Goal: Information Seeking & Learning: Learn about a topic

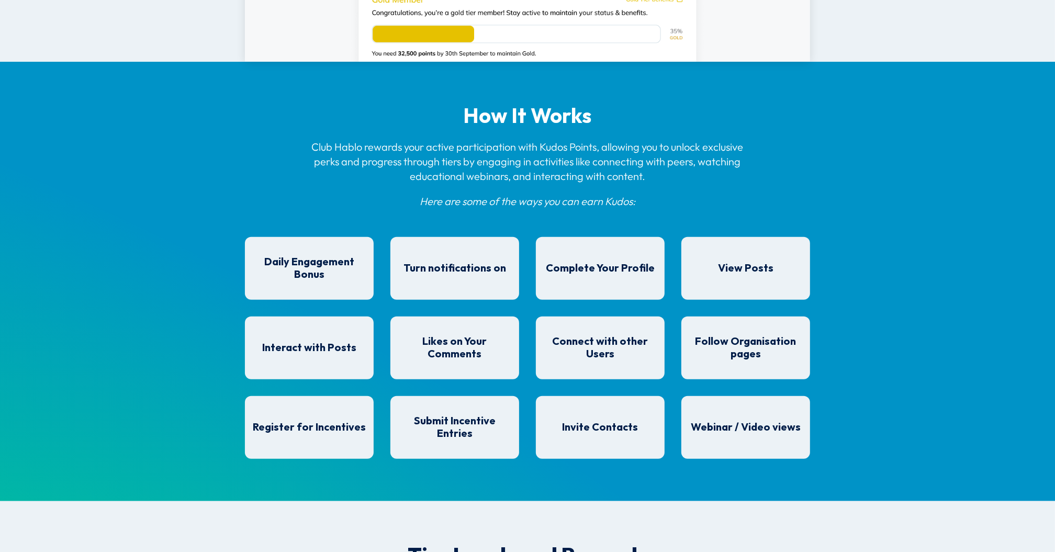
scroll to position [759, 0]
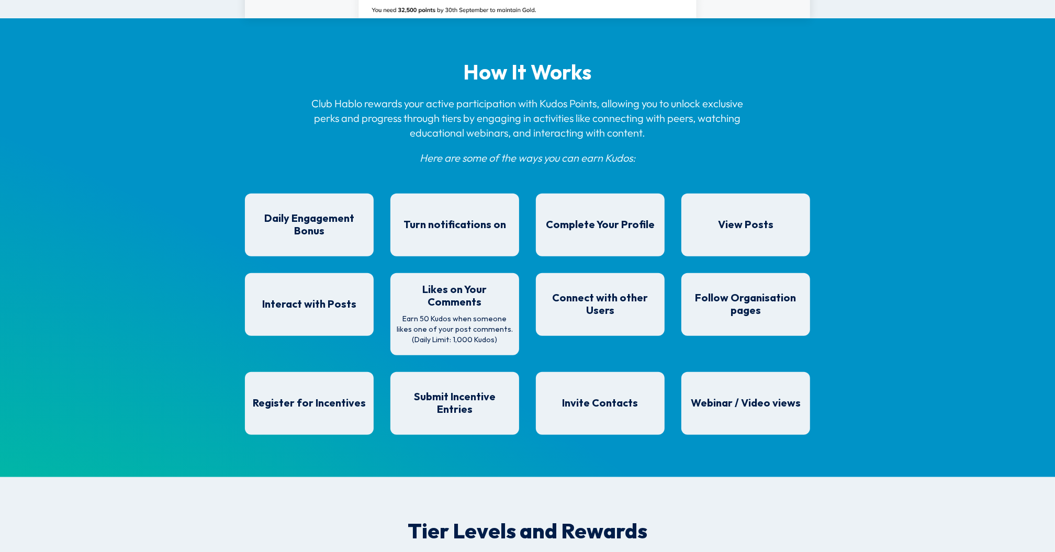
click at [494, 316] on p "Earn 50 Kudos when someone likes one of your post comments. (Daily Limit: 1,000…" at bounding box center [455, 329] width 118 height 31
drag, startPoint x: 447, startPoint y: 326, endPoint x: 464, endPoint y: 326, distance: 16.2
click at [464, 326] on p "Earn 50 Kudos when someone likes one of your post comments. (Daily Limit: 1,000…" at bounding box center [455, 329] width 118 height 31
click at [467, 328] on p "Earn 50 Kudos when someone likes one of your post comments. (Daily Limit: 1,000…" at bounding box center [455, 329] width 118 height 31
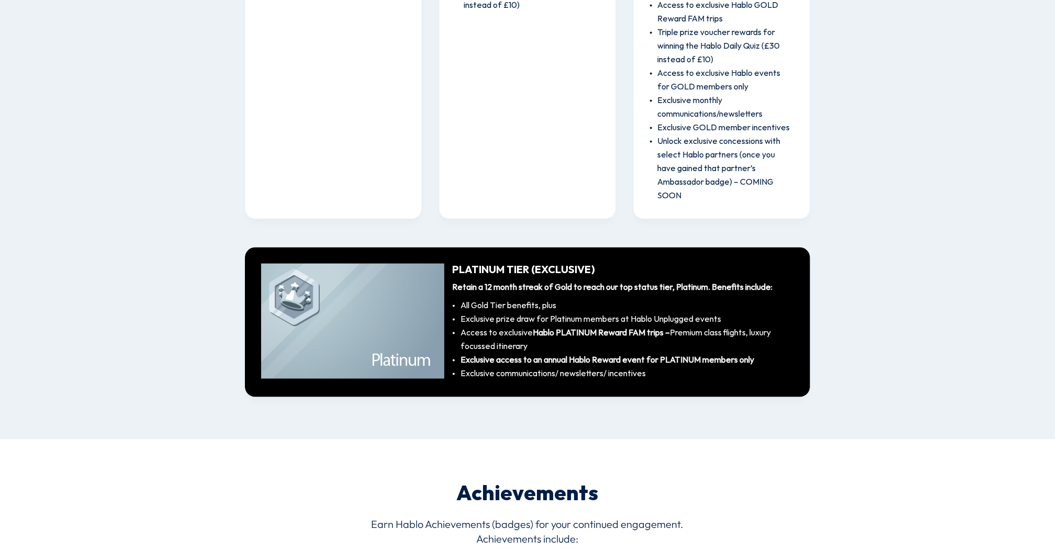
scroll to position [1636, 0]
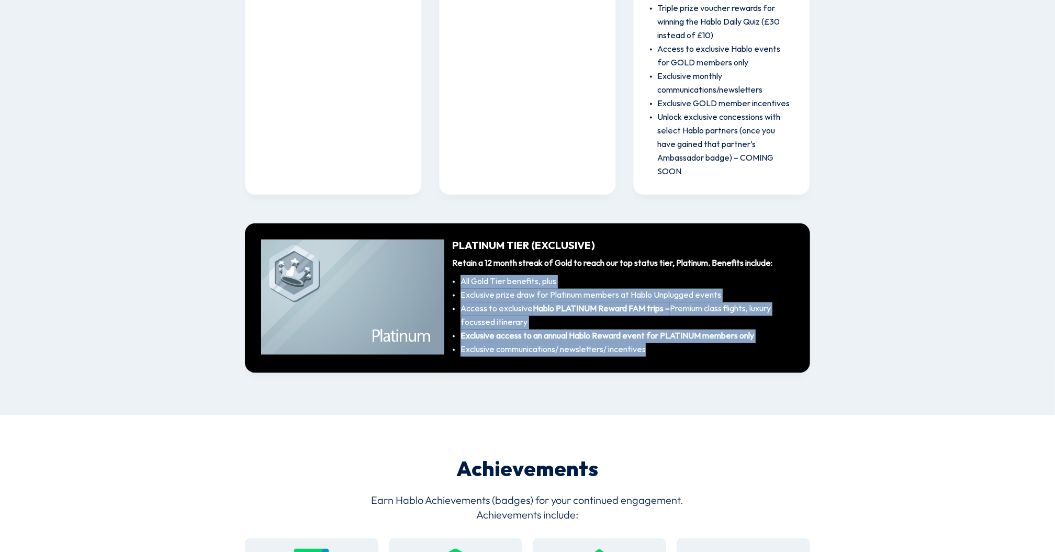
drag, startPoint x: 650, startPoint y: 335, endPoint x: 455, endPoint y: 267, distance: 206.4
click at [455, 270] on ul "All Gold Tier benefits, plus Exclusive prize draw for Platinum members at Hablo…" at bounding box center [623, 313] width 342 height 87
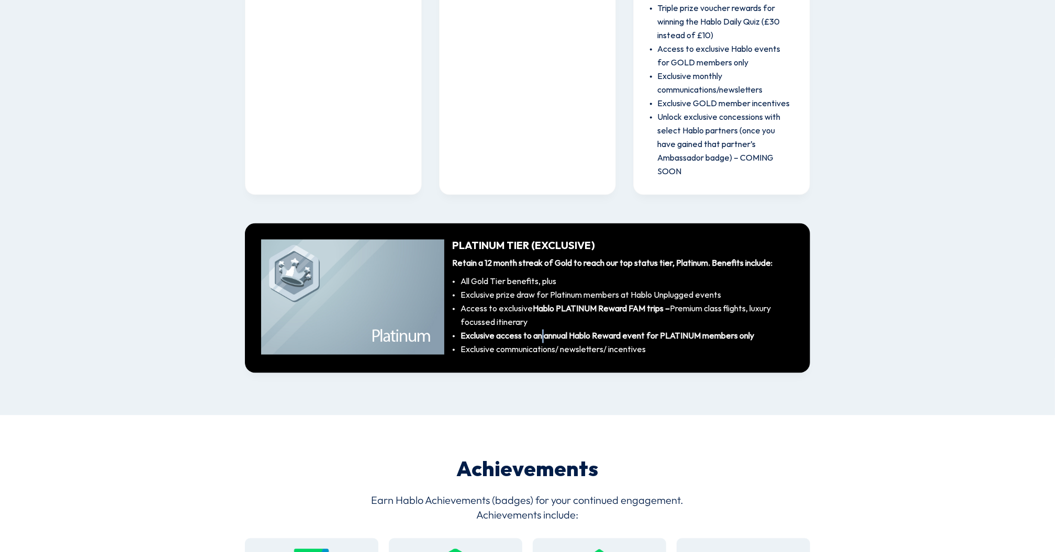
click at [542, 332] on b "Exclusive access to an annual Hablo Reward event for PLATINUM members only" at bounding box center [608, 336] width 294 height 9
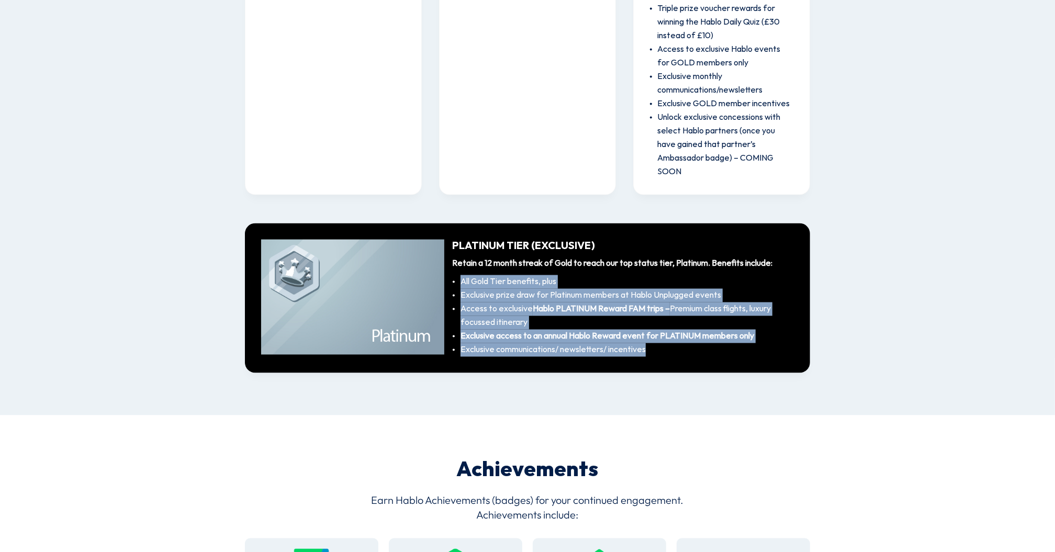
drag, startPoint x: 647, startPoint y: 336, endPoint x: 459, endPoint y: 268, distance: 200.5
click at [459, 270] on ul "All Gold Tier benefits, plus Exclusive prize draw for Platinum members at Hablo…" at bounding box center [623, 313] width 342 height 87
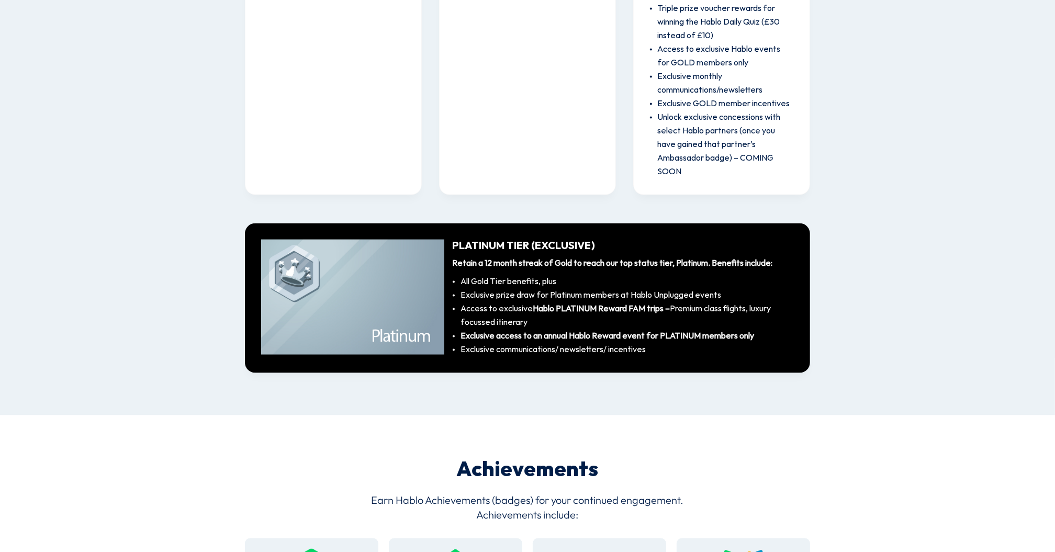
click at [526, 302] on li "Access to exclusive Hablo PLATINUM Reward FAM trips – Premium class flights, lu…" at bounding box center [627, 315] width 333 height 27
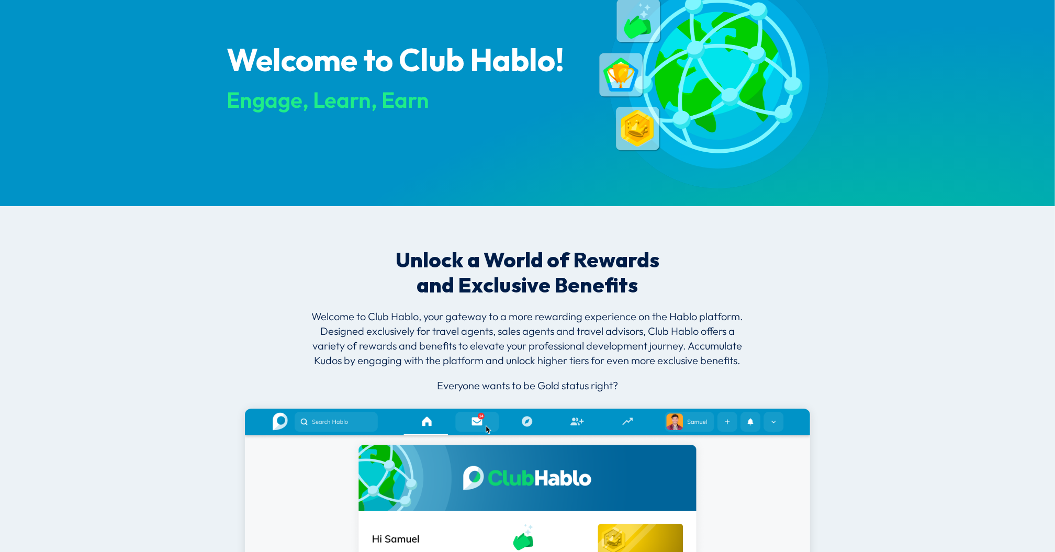
scroll to position [0, 0]
